Goal: Navigation & Orientation: Go to known website

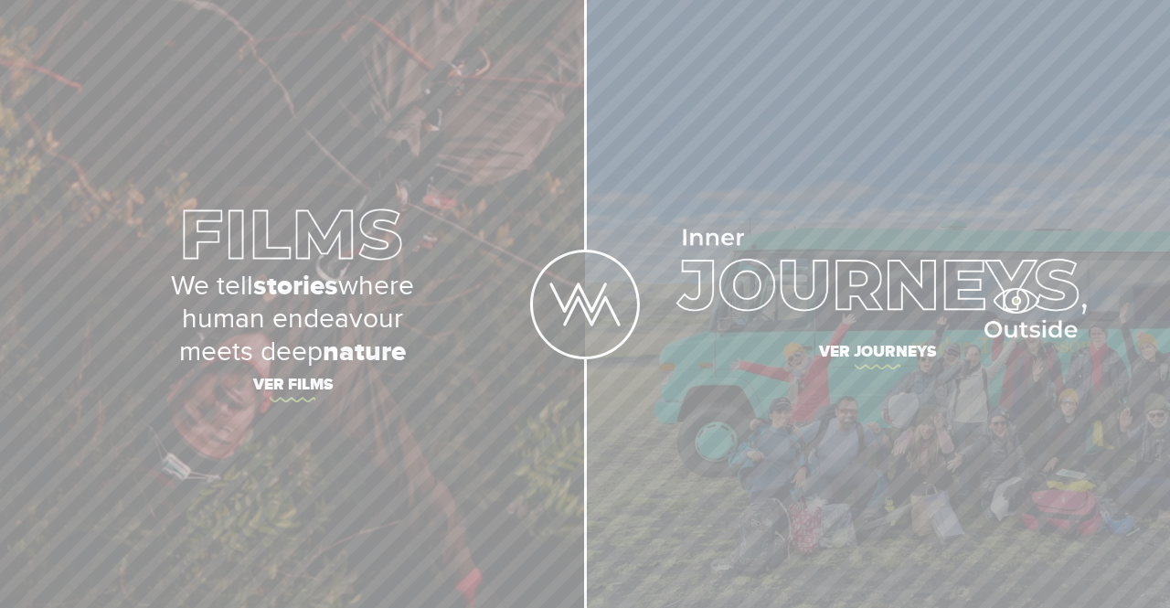
click at [1022, 299] on img at bounding box center [877, 283] width 419 height 109
